Goal: Information Seeking & Learning: Learn about a topic

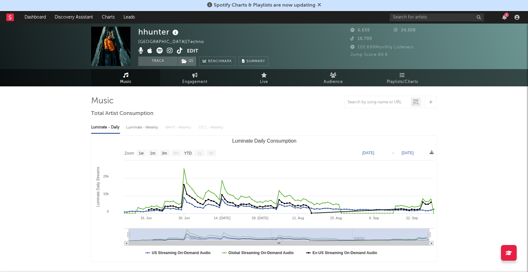
select select "1w"
click at [11, 19] on rect at bounding box center [10, 18] width 8 height 8
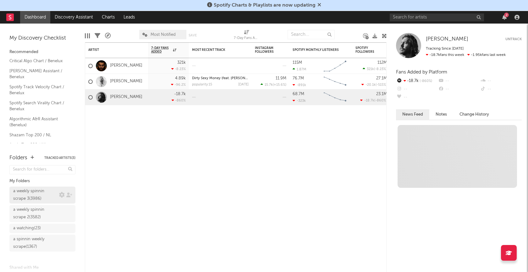
scroll to position [28, 0]
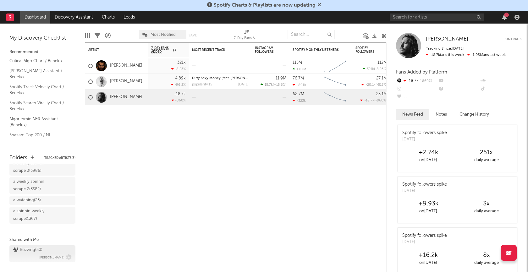
click at [34, 251] on div "Buzzing ( 30 )" at bounding box center [27, 250] width 29 height 8
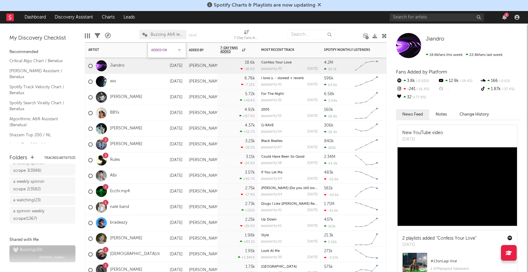
click at [161, 51] on div "Added On" at bounding box center [162, 50] width 22 height 4
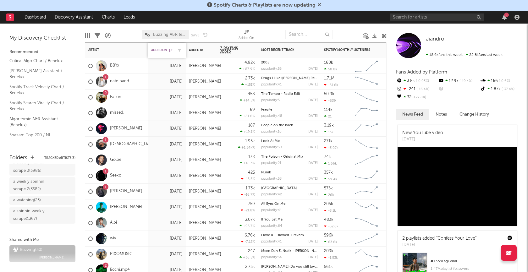
click at [159, 50] on div "Added On" at bounding box center [162, 50] width 22 height 4
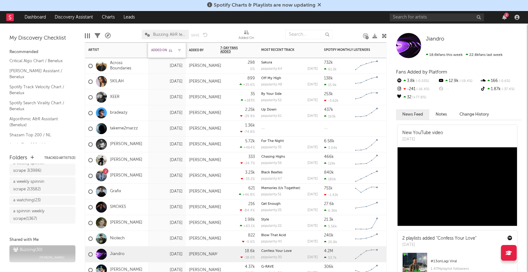
click at [159, 50] on div "Added On" at bounding box center [162, 50] width 22 height 4
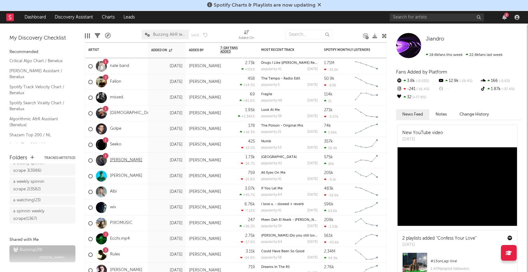
click at [120, 162] on link "[PERSON_NAME]" at bounding box center [126, 160] width 32 height 5
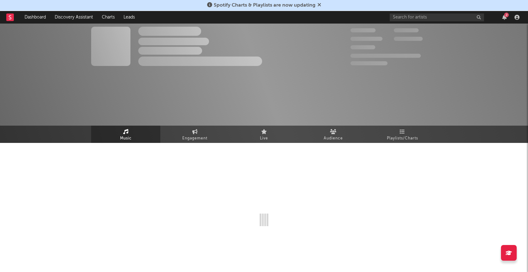
select select "6m"
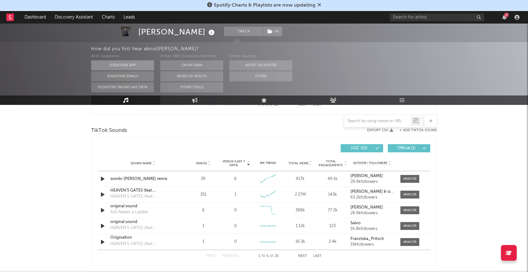
scroll to position [425, 0]
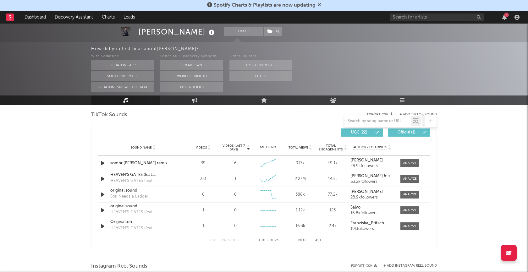
click at [303, 240] on button "Next" at bounding box center [302, 240] width 9 height 3
click at [303, 239] on button "Next" at bounding box center [302, 240] width 9 height 3
click at [302, 240] on button "Next" at bounding box center [302, 240] width 9 height 3
click at [224, 239] on button "Previous" at bounding box center [230, 240] width 17 height 3
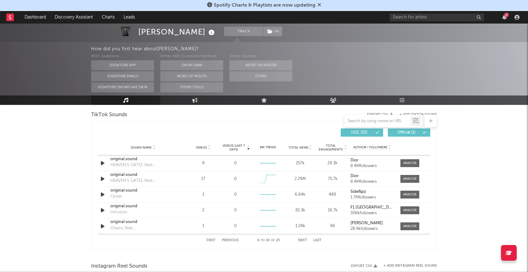
click at [224, 239] on button "Previous" at bounding box center [230, 240] width 17 height 3
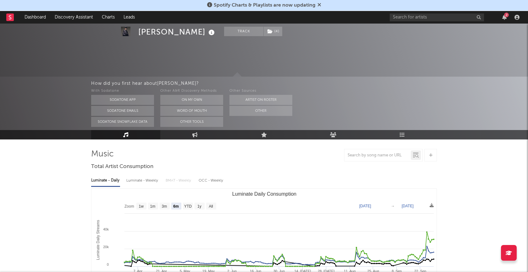
scroll to position [0, 0]
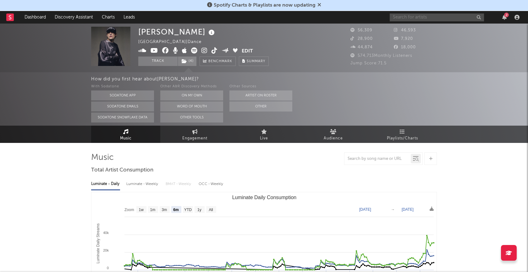
click at [435, 14] on input "text" at bounding box center [437, 18] width 94 height 8
type input "yes [PERSON_NAME]"
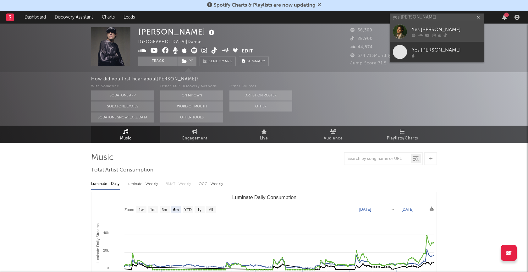
click at [423, 30] on div "Yes [PERSON_NAME]" at bounding box center [446, 30] width 69 height 8
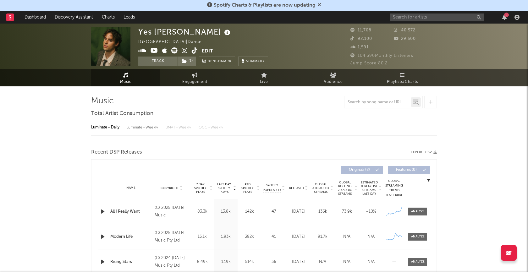
select select "6m"
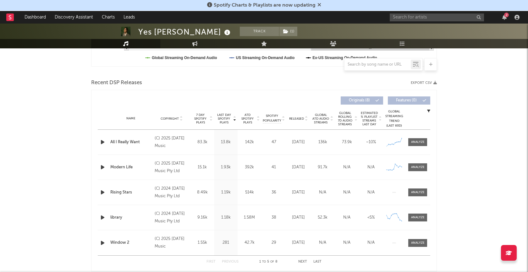
scroll to position [196, 0]
click at [420, 143] on div at bounding box center [418, 141] width 14 height 5
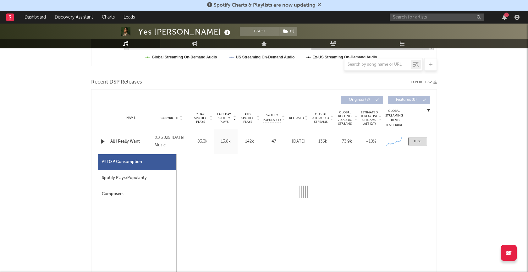
select select "1w"
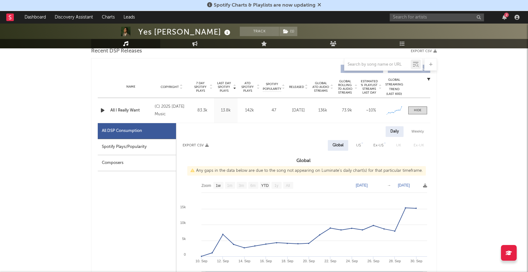
scroll to position [225, 0]
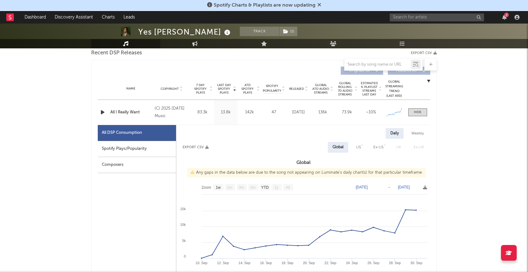
click at [361, 147] on div "US" at bounding box center [358, 148] width 5 height 8
select select "1w"
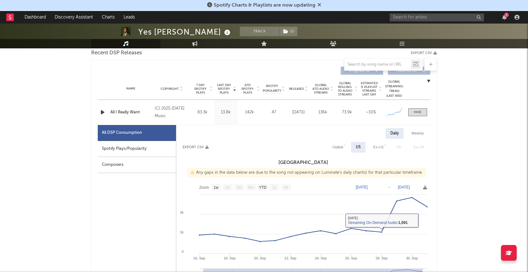
click at [342, 150] on div "Global" at bounding box center [337, 148] width 11 height 8
select select "1w"
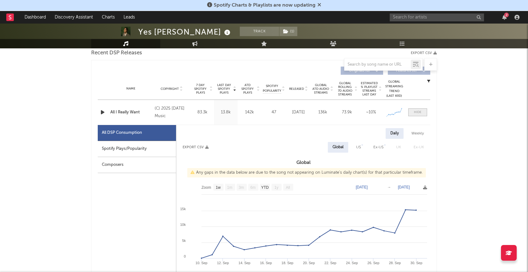
click at [418, 112] on div at bounding box center [418, 112] width 8 height 5
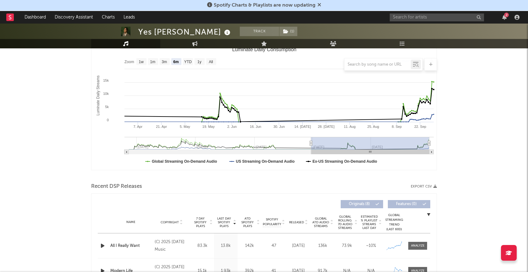
scroll to position [0, 0]
